Goal: Task Accomplishment & Management: Complete application form

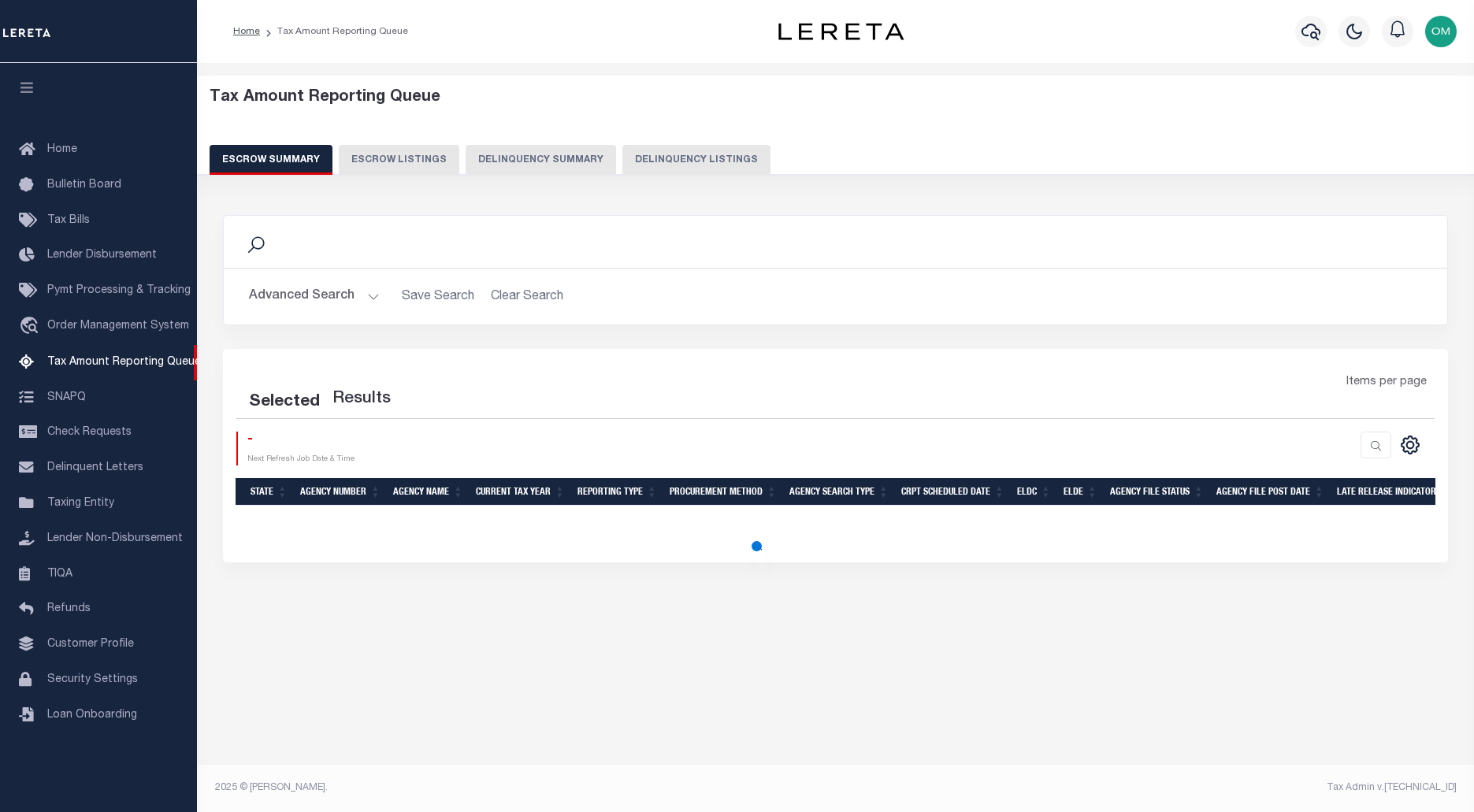
select select "100"
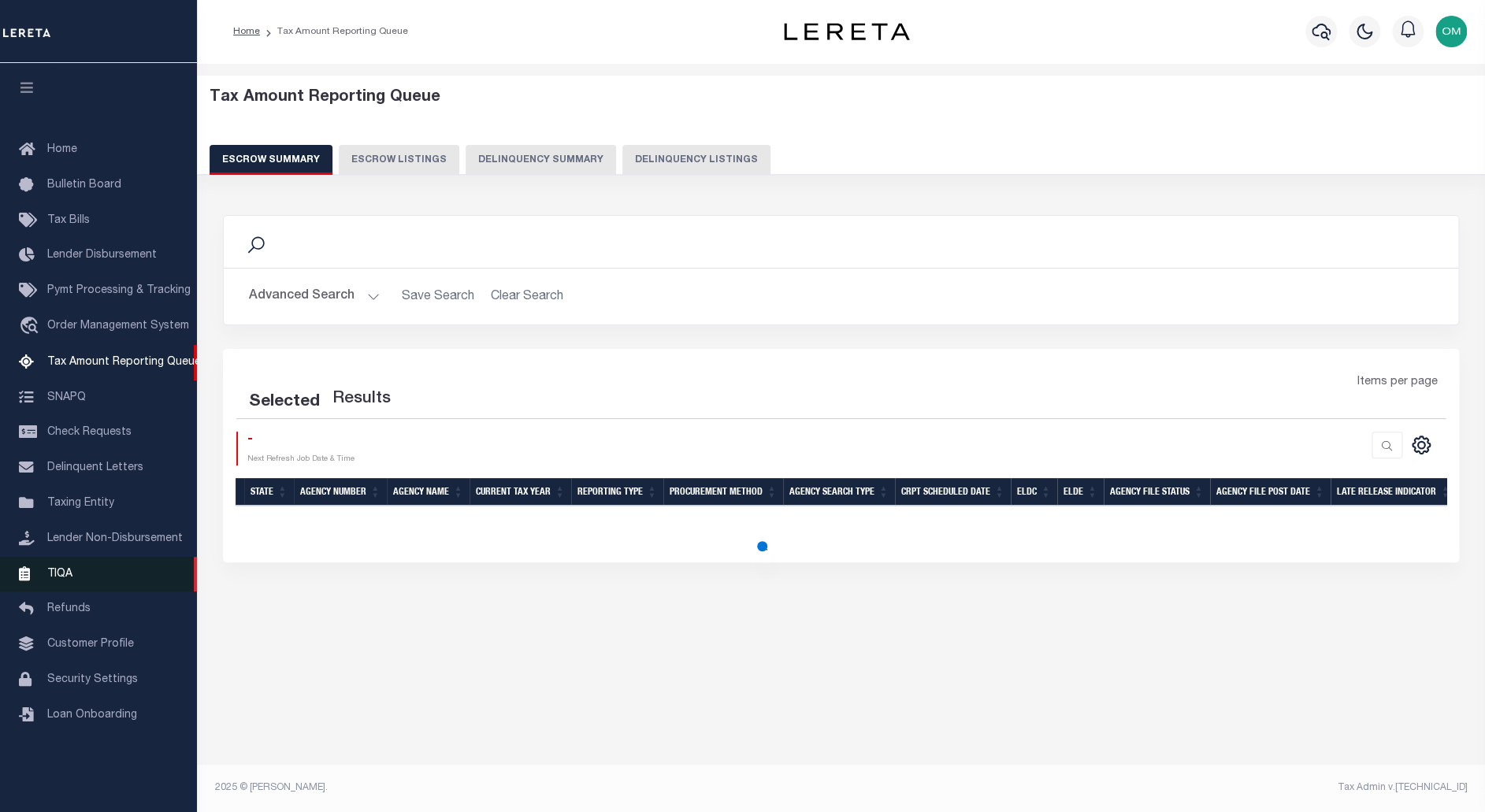
select select "100"
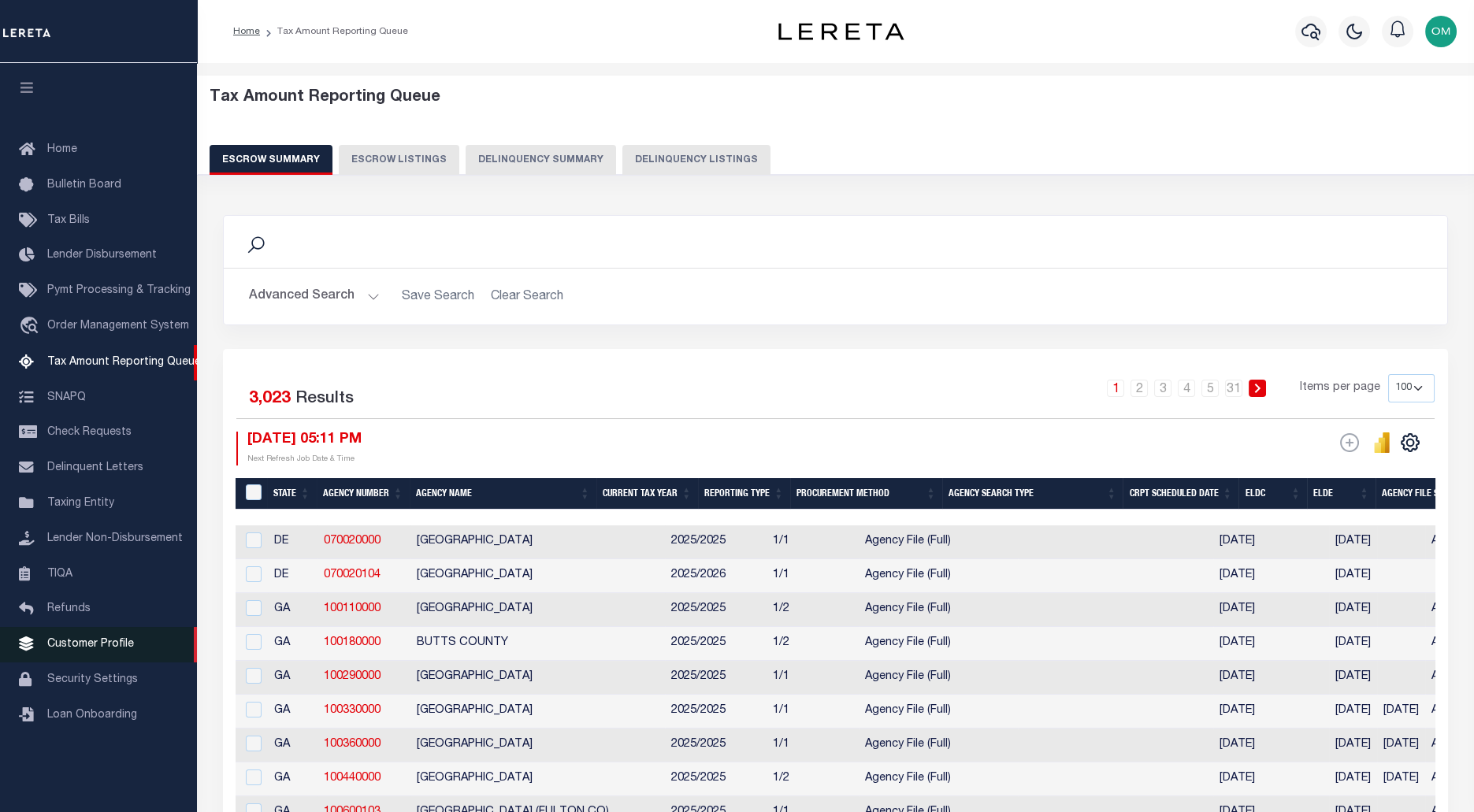
click at [99, 650] on span "Customer Profile" at bounding box center [90, 644] width 87 height 11
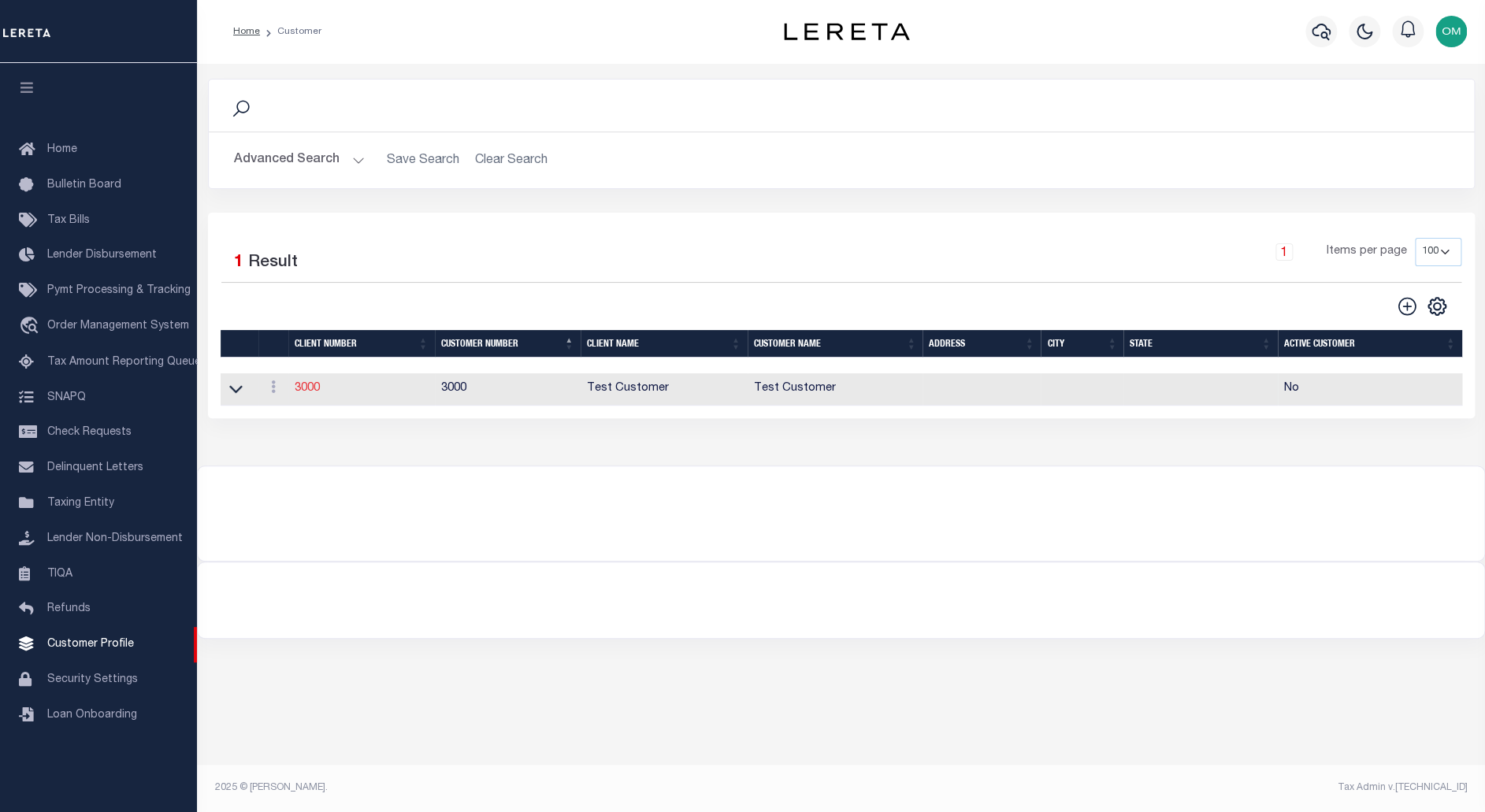
click at [313, 386] on link "3000" at bounding box center [307, 388] width 25 height 11
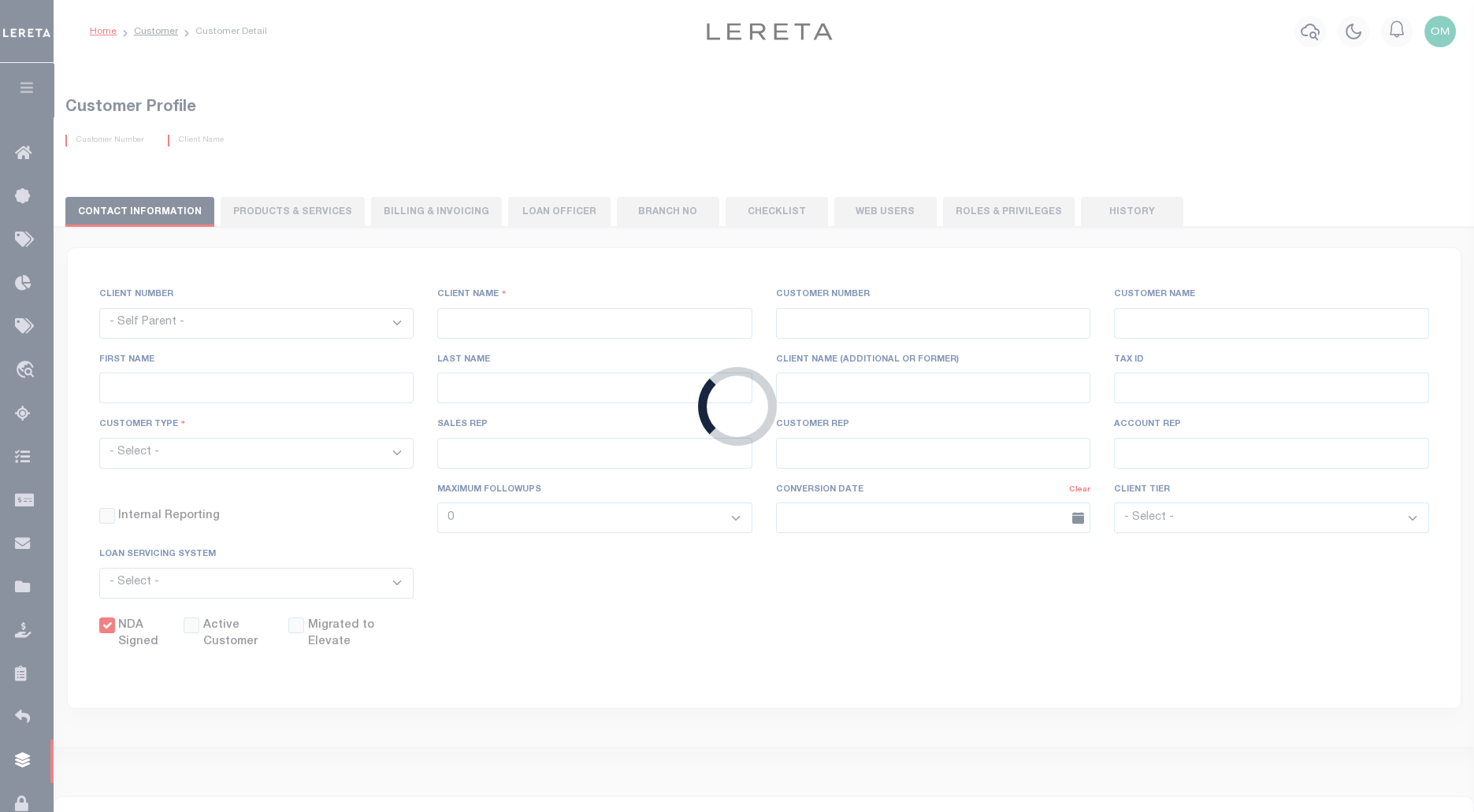
select select
type input "Test Customer"
type input "3000"
type input "Test Customer"
type input "Test"
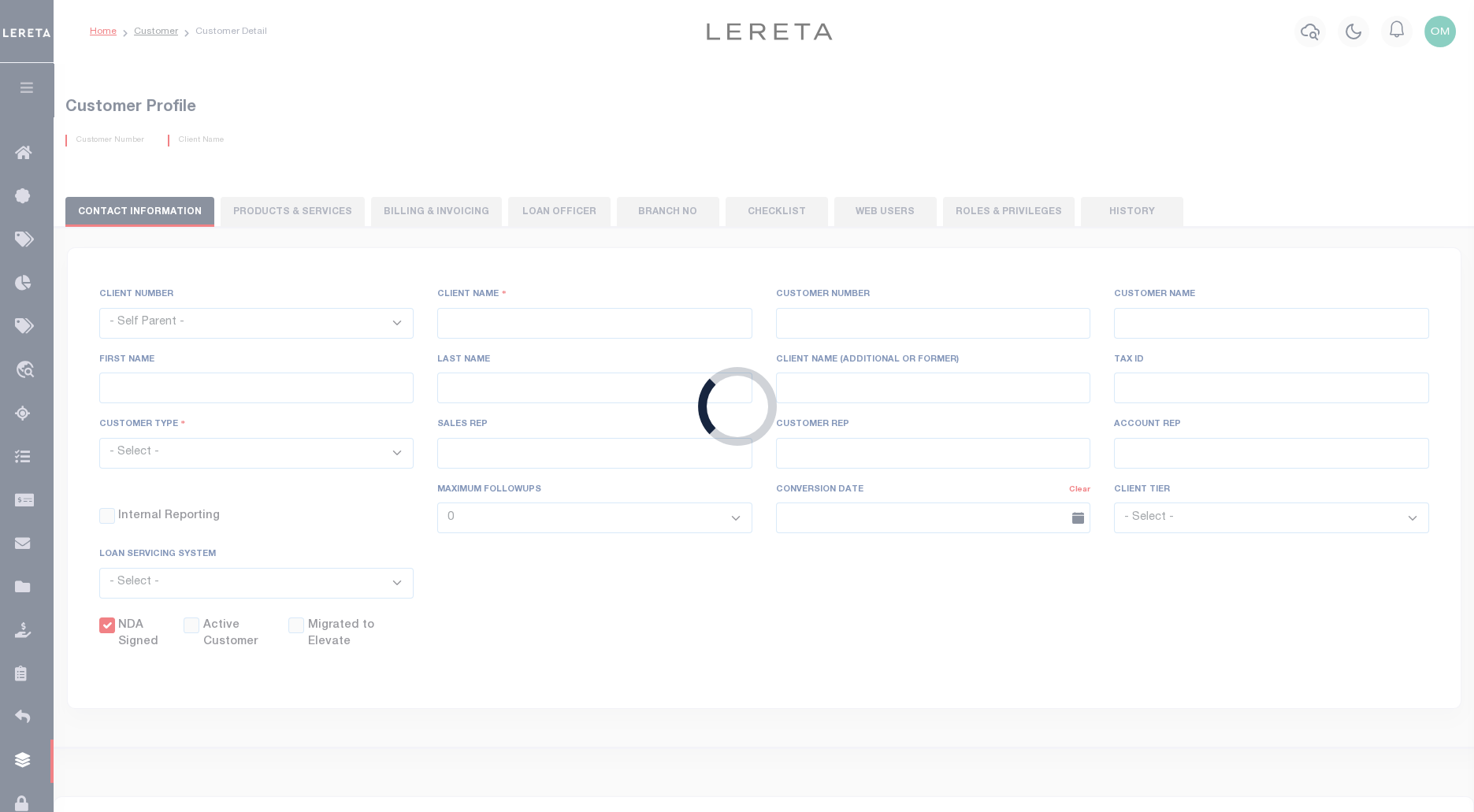
type input "Customer"
select select "Residential"
checkbox input "true"
select select
checkbox input "false"
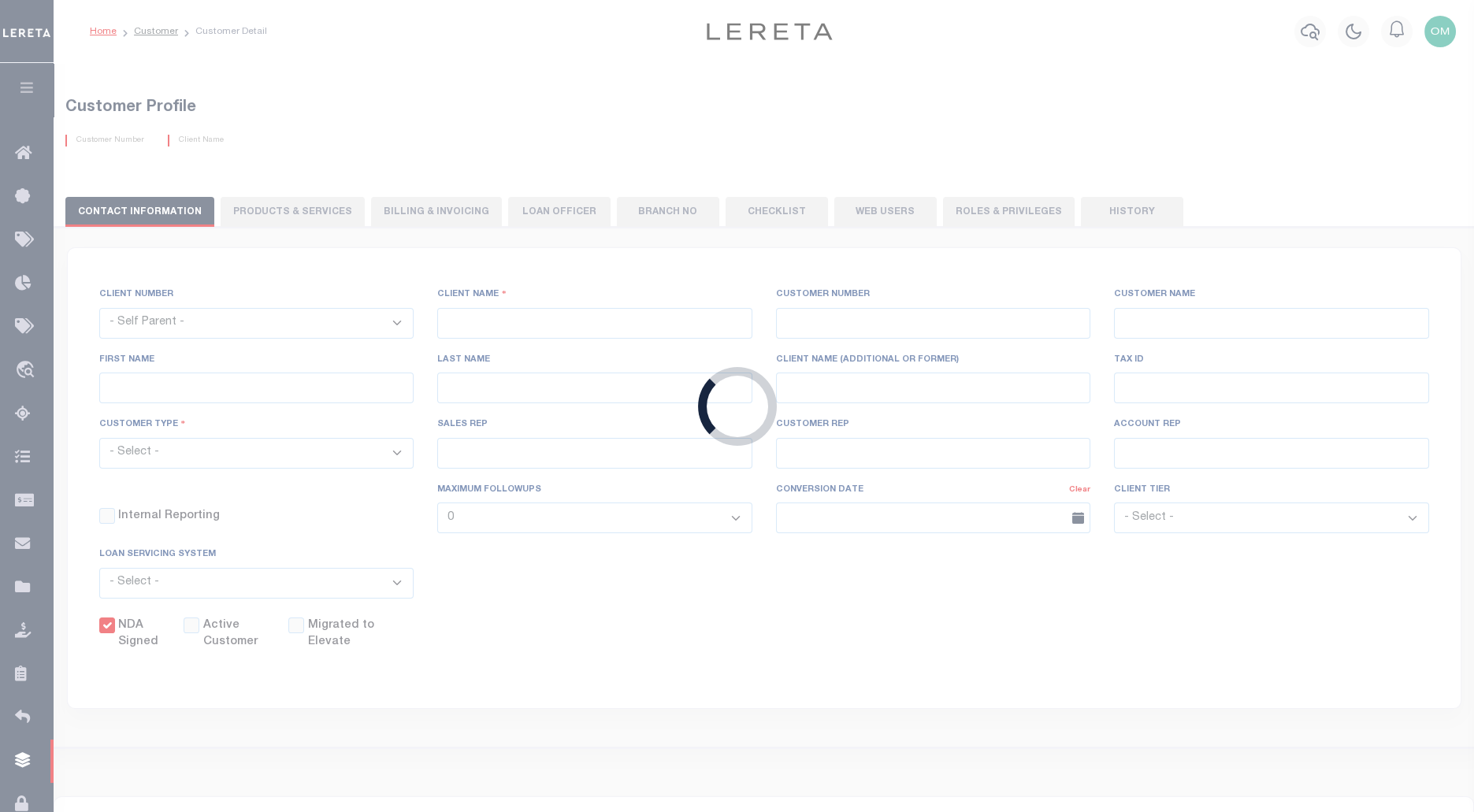
checkbox input "false"
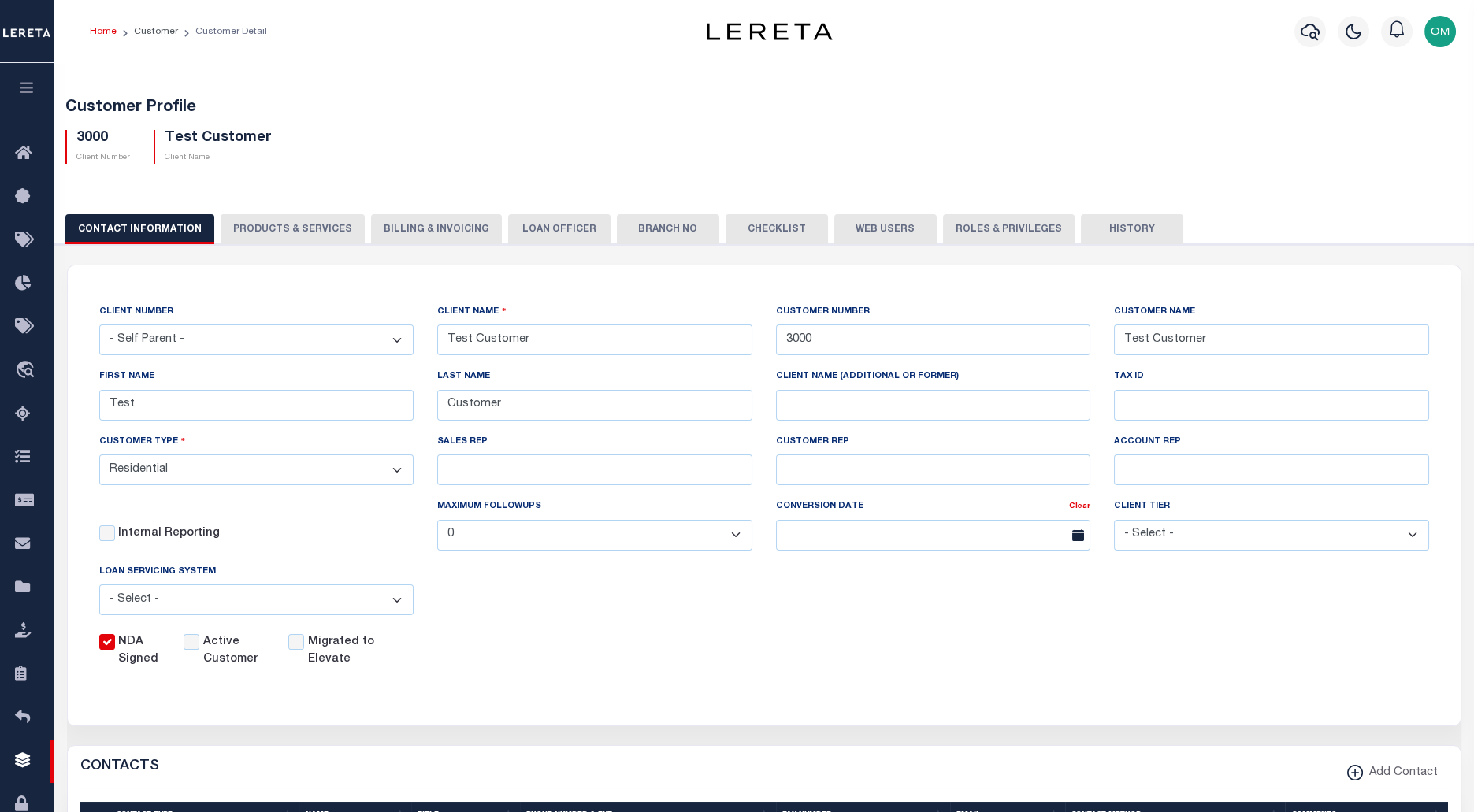
click at [348, 229] on button "PRODUCTS & SERVICES" at bounding box center [292, 229] width 144 height 30
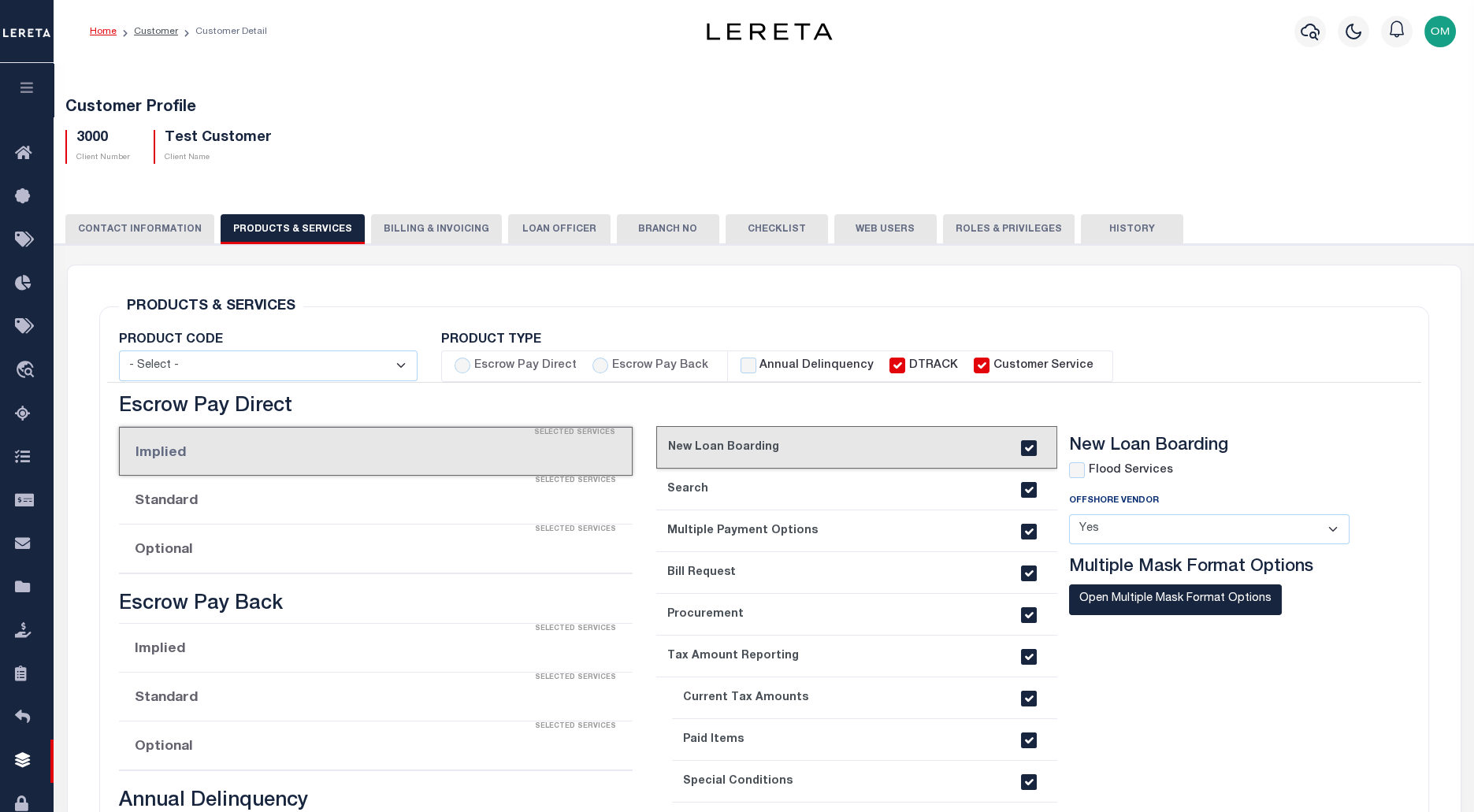
radio input "true"
checkbox input "true"
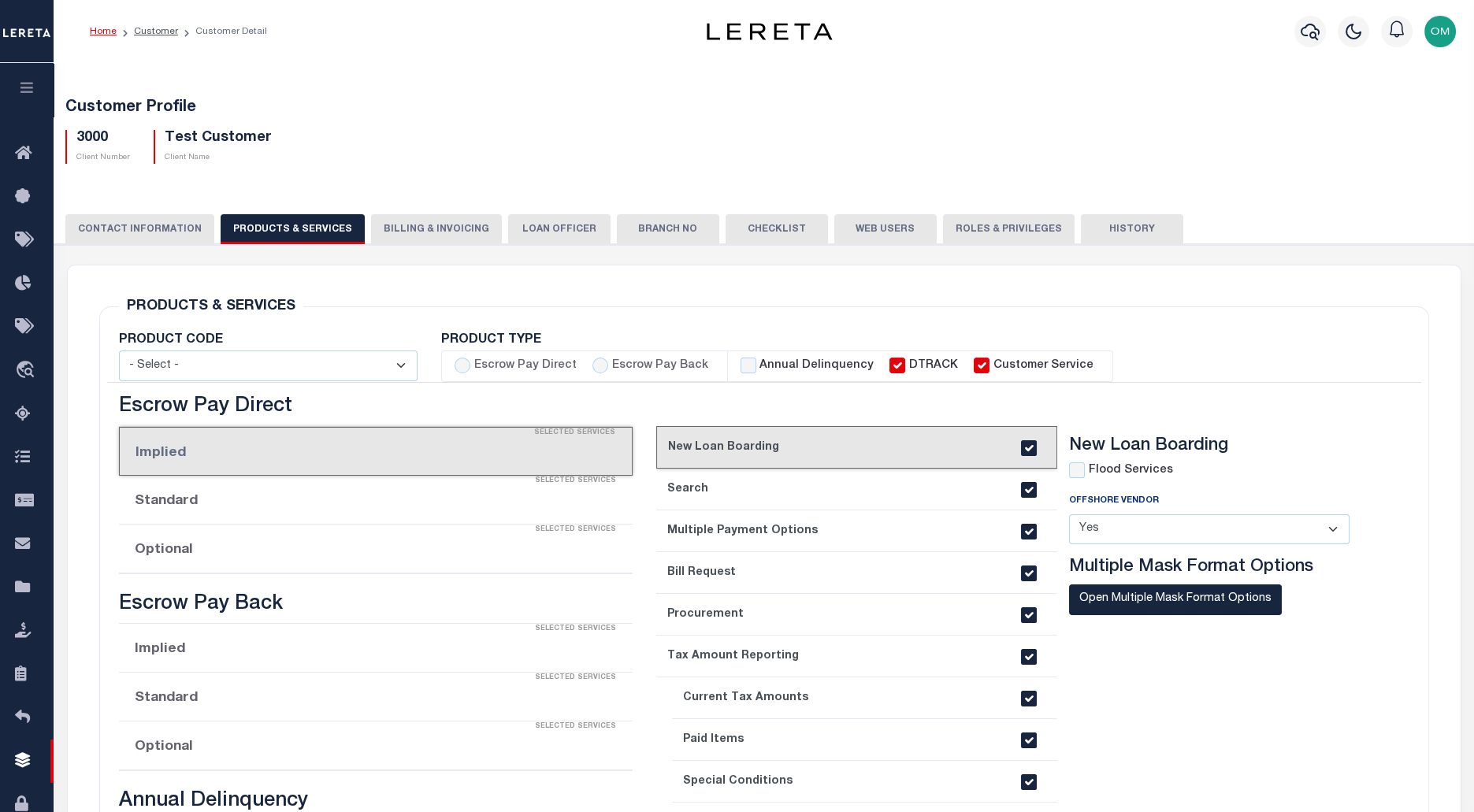
checkbox input "true"
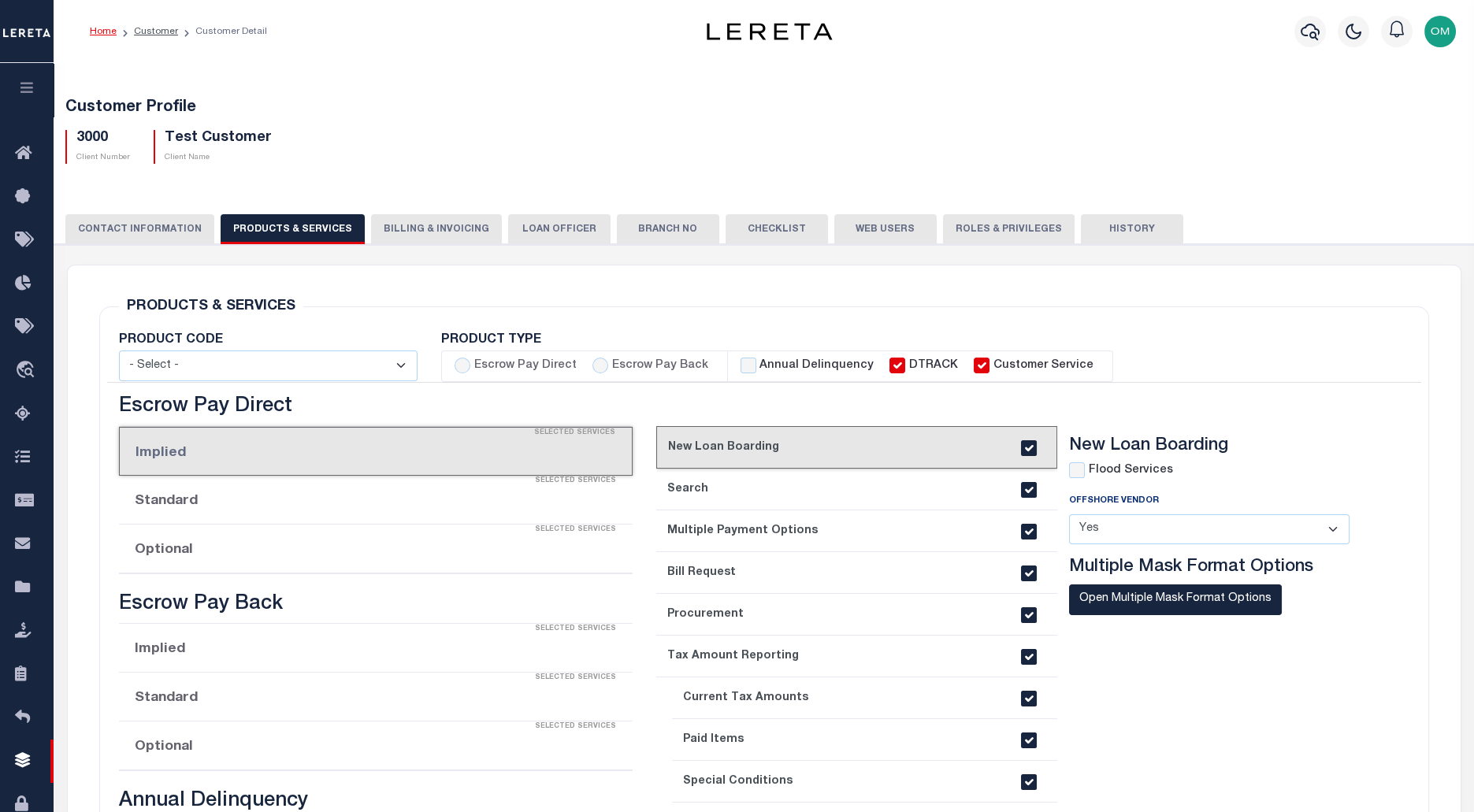
checkbox input "true"
